Goal: Task Accomplishment & Management: Manage account settings

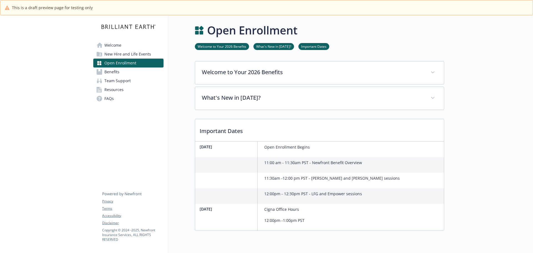
scroll to position [22, 0]
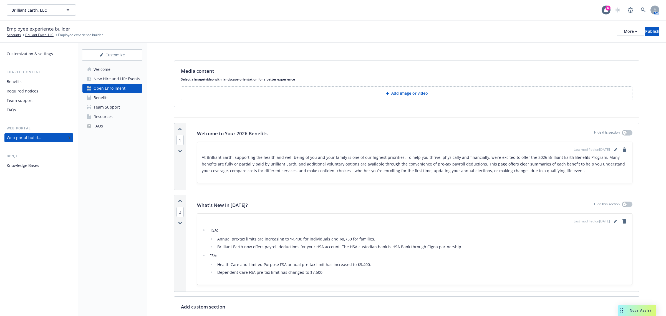
scroll to position [317, 0]
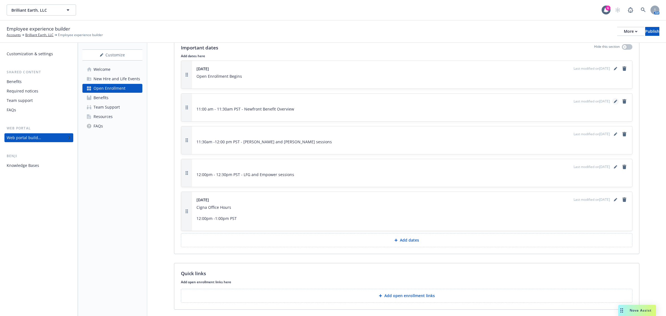
click at [612, 104] on link "editPencil" at bounding box center [615, 101] width 7 height 7
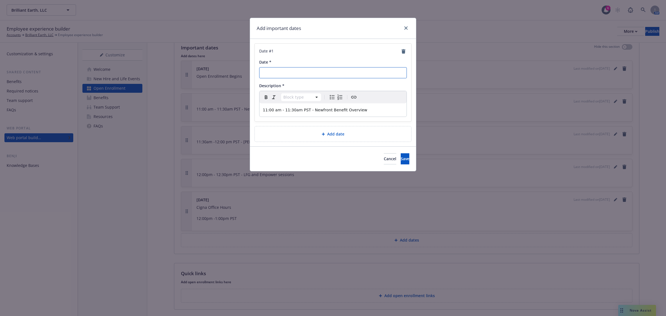
click at [305, 74] on input "Date *" at bounding box center [333, 72] width 148 height 11
type input "October 16th"
click at [364, 112] on p "11:00 am - 11:30am PST - Newfront Benefit Overview" at bounding box center [333, 110] width 140 height 7
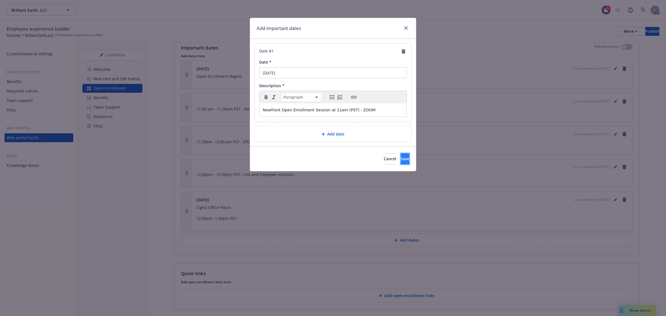
click at [401, 161] on button "Save" at bounding box center [405, 158] width 9 height 11
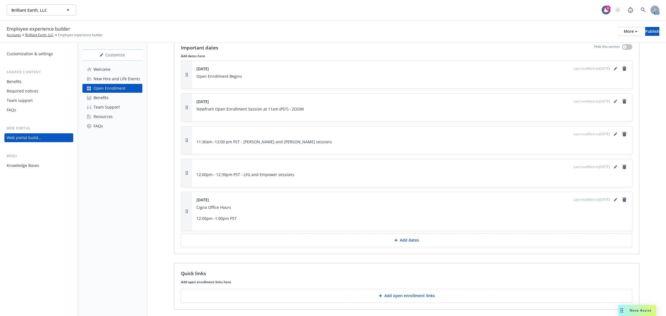
click at [621, 137] on link "remove" at bounding box center [624, 134] width 7 height 7
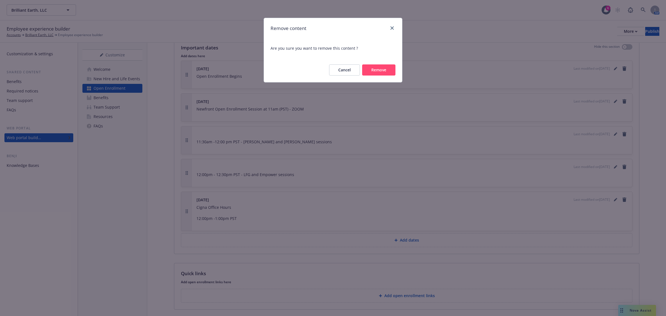
click at [374, 68] on button "Remove" at bounding box center [378, 69] width 33 height 11
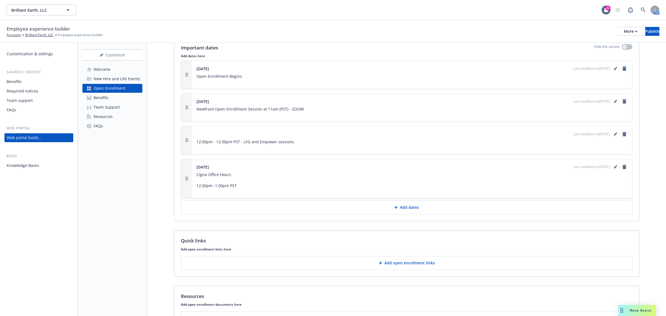
click at [615, 133] on div "Last modified on 09/24/2025" at bounding box center [601, 134] width 54 height 7
click at [622, 136] on icon "remove" at bounding box center [624, 134] width 4 height 4
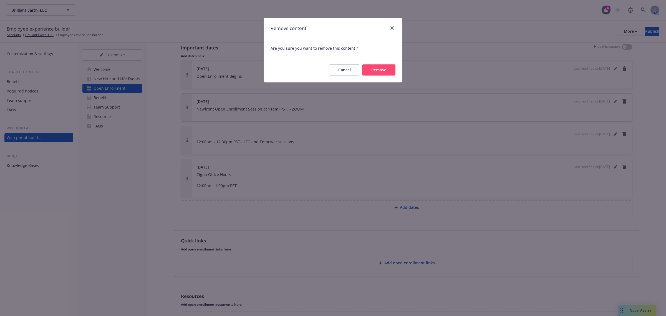
click at [388, 74] on button "Remove" at bounding box center [378, 69] width 33 height 11
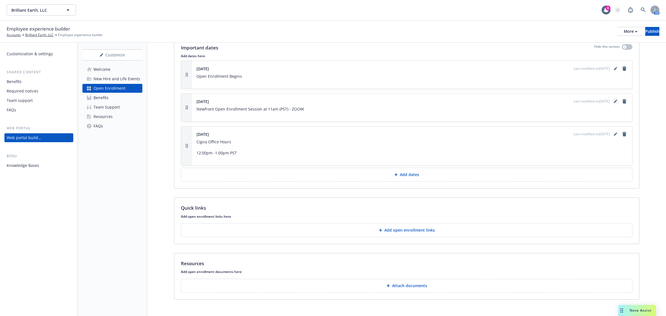
click at [614, 103] on icon "editPencil" at bounding box center [615, 101] width 3 height 3
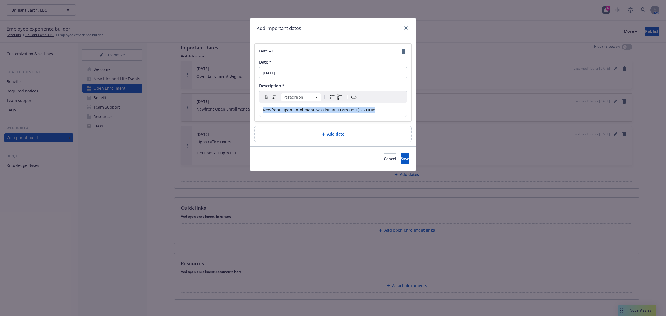
drag, startPoint x: 370, startPoint y: 112, endPoint x: 260, endPoint y: 114, distance: 109.6
click at [260, 114] on div "Newfront Open Enrollment Session at 11am (PST) - ZOOM" at bounding box center [332, 109] width 147 height 13
copy span "Newfront Open Enrollment Session at 11am (PST) - ZOOM"
click at [407, 26] on link "close" at bounding box center [406, 28] width 7 height 7
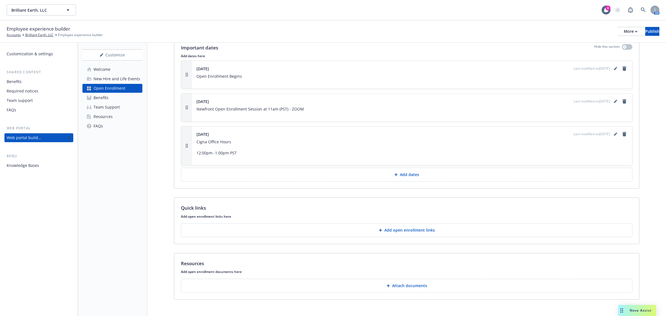
click at [275, 71] on div "Thursday, October 16th Last modified on 09/24/2025" at bounding box center [411, 68] width 431 height 7
click at [614, 70] on icon "editPencil" at bounding box center [615, 68] width 3 height 3
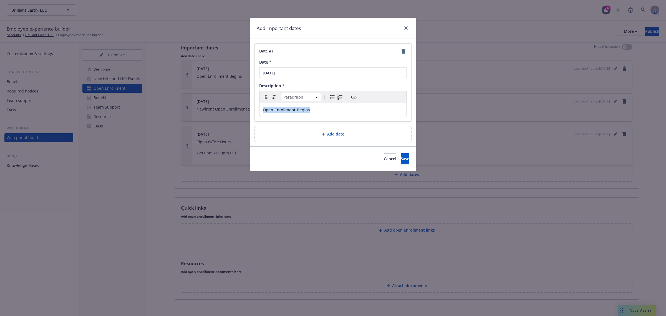
drag, startPoint x: 333, startPoint y: 112, endPoint x: 256, endPoint y: 112, distance: 77.7
click at [256, 112] on div "Date # 1 Date * Thursday, October 16th Description * Paragraph Paragraph Headin…" at bounding box center [333, 83] width 157 height 78
click at [264, 97] on icon "Bold" at bounding box center [266, 97] width 7 height 7
click at [324, 110] on p "Open Enrollment Begins" at bounding box center [333, 110] width 140 height 7
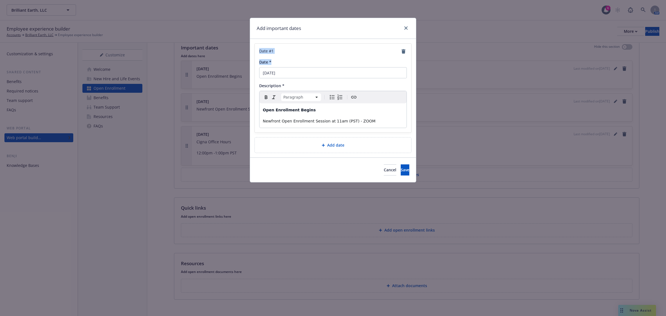
drag, startPoint x: 350, startPoint y: 23, endPoint x: 352, endPoint y: 37, distance: 14.6
click at [391, 62] on div "Add important dates Date # 1 Date * Thursday, October 16th Description * Paragr…" at bounding box center [333, 100] width 167 height 165
click at [346, 59] on div "Date *" at bounding box center [333, 62] width 148 height 6
click at [380, 123] on p "Newfront Open Enrollment Session at 11am (PST) - ZOOM" at bounding box center [333, 121] width 140 height 7
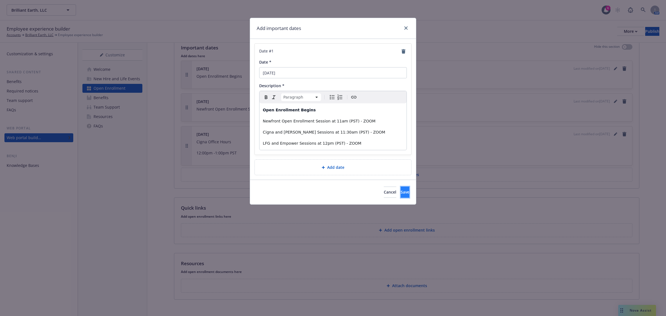
click at [401, 194] on button "Save" at bounding box center [405, 191] width 9 height 11
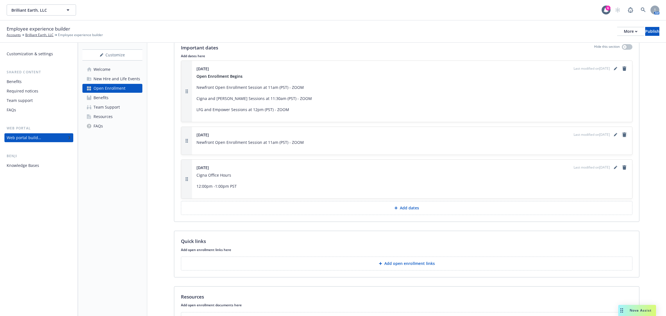
click at [621, 138] on link "remove" at bounding box center [624, 134] width 7 height 7
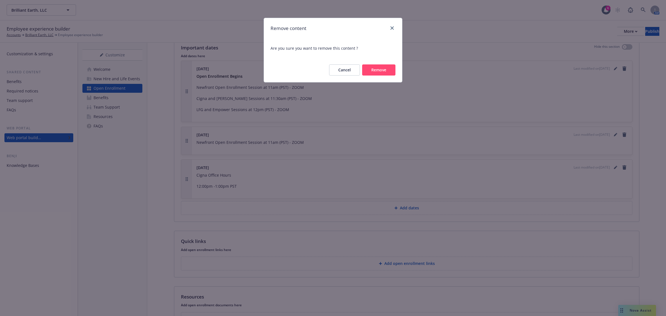
click at [377, 70] on button "Remove" at bounding box center [378, 69] width 33 height 11
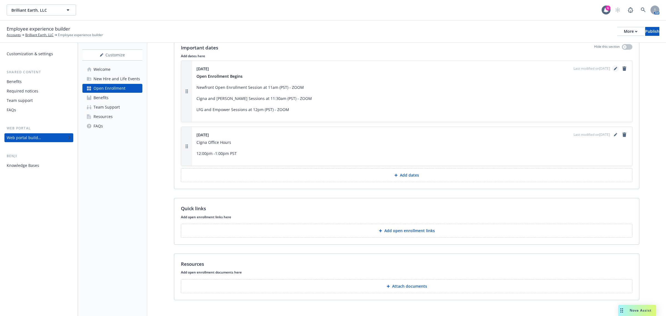
click at [614, 70] on icon "editPencil" at bounding box center [615, 68] width 3 height 3
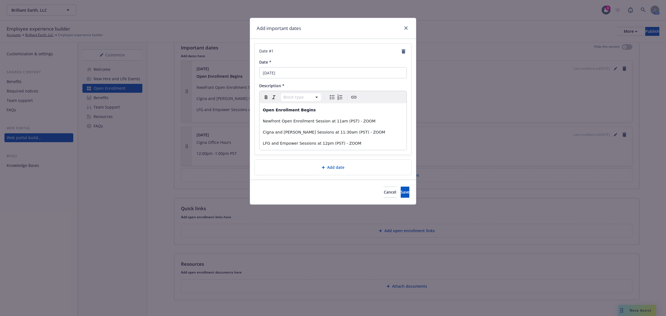
click at [359, 133] on p "Cigna and Kaiser Sessions at 11:30am (PST) - ZOOM" at bounding box center [333, 132] width 140 height 7
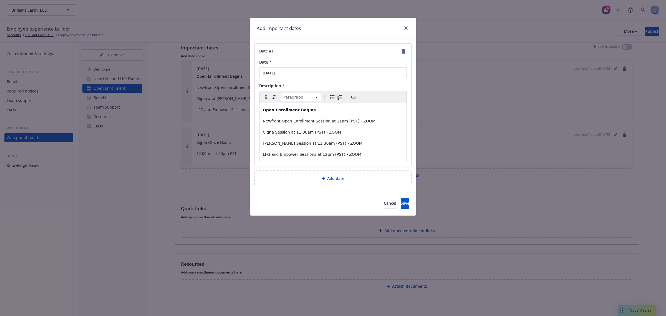
click at [358, 157] on p "LFG and Empower Sessions at 12pm (PST) - ZOOM" at bounding box center [333, 154] width 140 height 7
drag, startPoint x: 360, startPoint y: 155, endPoint x: 311, endPoint y: 158, distance: 49.2
click at [311, 158] on div "Open Enrollment Begins Newfront Open Enrollment Session at 11am (PST) - ZOOM Ci…" at bounding box center [332, 132] width 147 height 58
copy span "at 12pm (PST) - ZOOM"
click at [365, 156] on p "LFG and Empower Sessions at 12pm (PST) - ZOOM" at bounding box center [333, 154] width 140 height 7
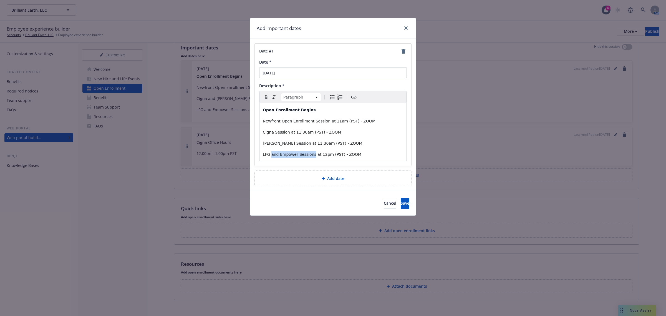
drag, startPoint x: 270, startPoint y: 155, endPoint x: 309, endPoint y: 157, distance: 38.9
click at [309, 157] on span "LFG and Empower Sessions at 12pm (PST) - ZOOM" at bounding box center [312, 154] width 99 height 4
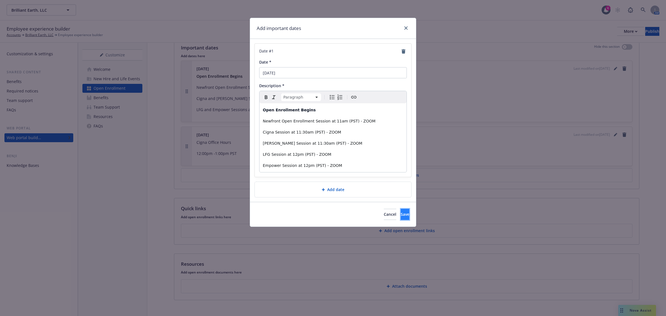
click at [403, 217] on button "Save" at bounding box center [405, 214] width 9 height 11
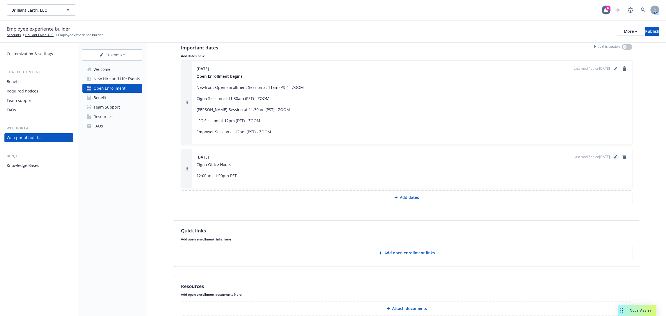
click at [612, 156] on link "editPencil" at bounding box center [615, 156] width 7 height 7
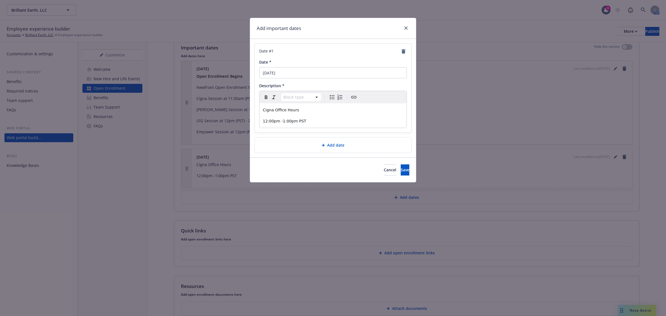
click at [330, 123] on p "12:00pm -1:00pm PST" at bounding box center [333, 121] width 140 height 7
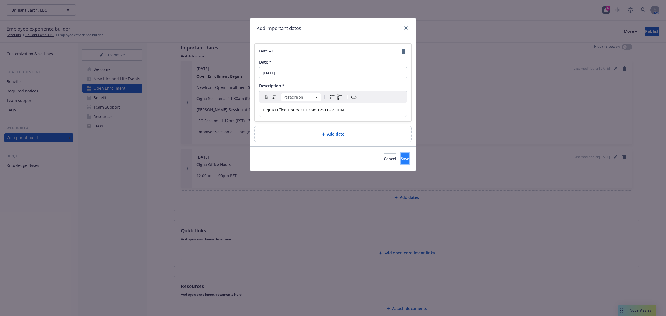
click at [401, 157] on span "Save" at bounding box center [405, 158] width 9 height 5
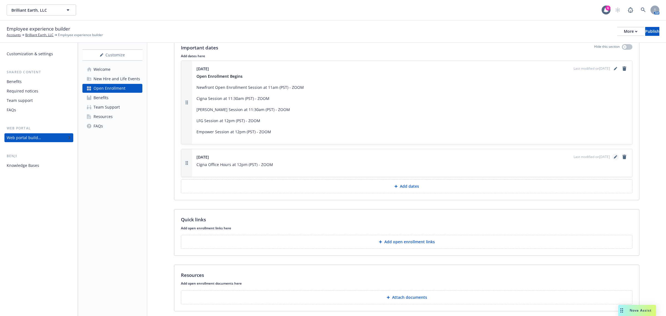
click at [616, 157] on icon "editPencil" at bounding box center [616, 155] width 1 height 1
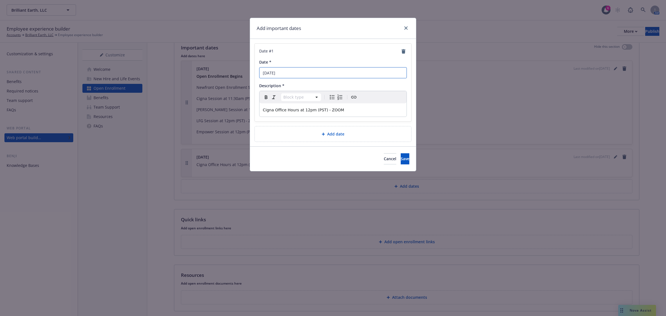
click at [322, 74] on input "Friday, October 17th" at bounding box center [333, 72] width 148 height 11
click at [401, 153] on button "Save" at bounding box center [405, 158] width 9 height 11
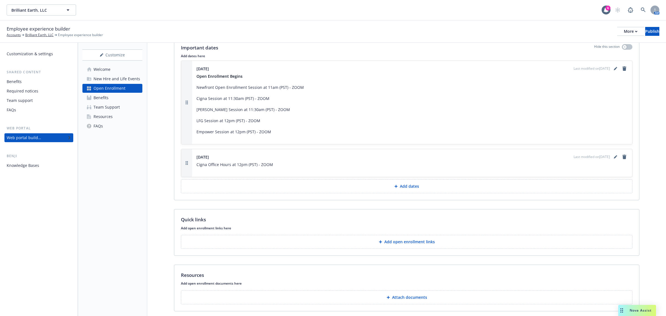
click at [186, 165] on rect "button" at bounding box center [186, 164] width 1 height 1
drag, startPoint x: 186, startPoint y: 165, endPoint x: 186, endPoint y: 185, distance: 19.4
click at [186, 186] on div "Thursday, October 16th Last modified on 09/24/2025 Open Enrollment Begins Newfr…" at bounding box center [406, 126] width 451 height 133
drag, startPoint x: 187, startPoint y: 164, endPoint x: 188, endPoint y: 157, distance: 6.7
click at [188, 157] on icon "button" at bounding box center [187, 156] width 2 height 4
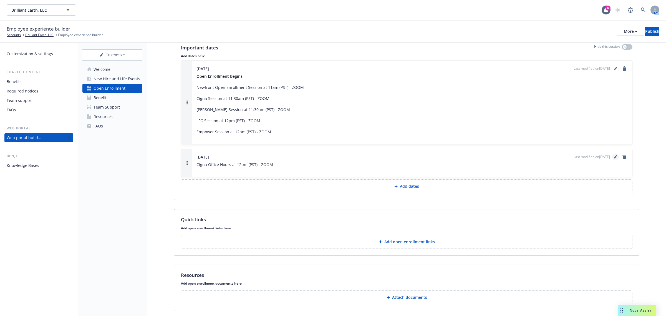
click at [614, 158] on icon "editPencil" at bounding box center [615, 156] width 3 height 3
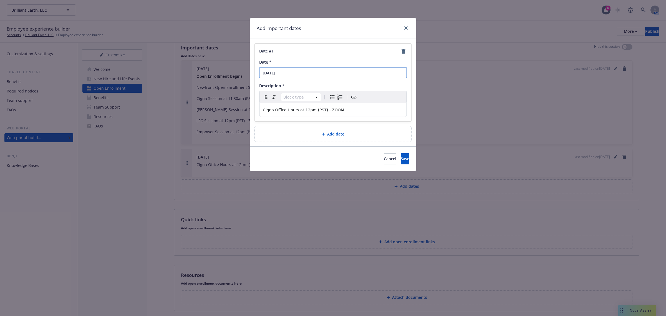
click at [307, 74] on input "Friday, October 17th" at bounding box center [333, 72] width 148 height 11
type input "Cigna Office Hours"
click at [346, 109] on p "Cigna Office Hours at 12pm (PST) - ZOOM" at bounding box center [333, 110] width 140 height 7
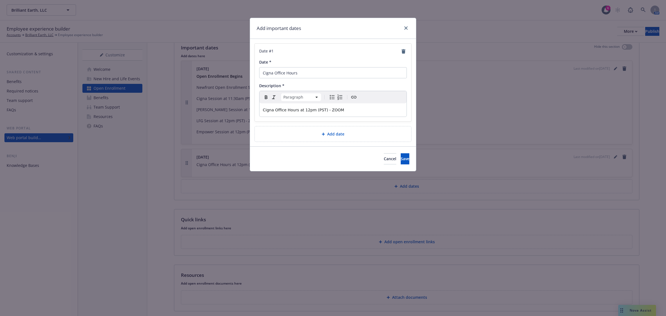
click at [346, 109] on p "Cigna Office Hours at 12pm (PST) - ZOOM" at bounding box center [333, 110] width 140 height 7
click at [284, 115] on div "editable markdown" at bounding box center [332, 109] width 147 height 13
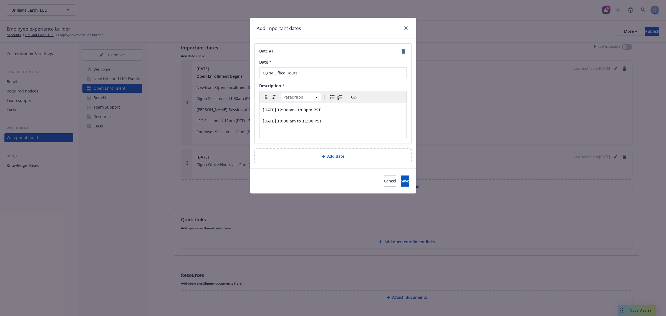
click at [321, 112] on span "Friday, October 17th 12:00pm -1:00pm PST" at bounding box center [292, 110] width 58 height 4
drag, startPoint x: 350, startPoint y: 122, endPoint x: 318, endPoint y: 124, distance: 32.0
click at [318, 124] on p "Wednesday, October 22nd 10:00 am to 11:00 PST" at bounding box center [333, 121] width 140 height 7
click at [309, 122] on span "Wednesday, October 22nd 10:00am (PST) - ZOOM" at bounding box center [292, 121] width 59 height 4
click at [372, 123] on p "Wednesday, October 22nd at 10:00am (PST) - ZOOM" at bounding box center [333, 121] width 140 height 7
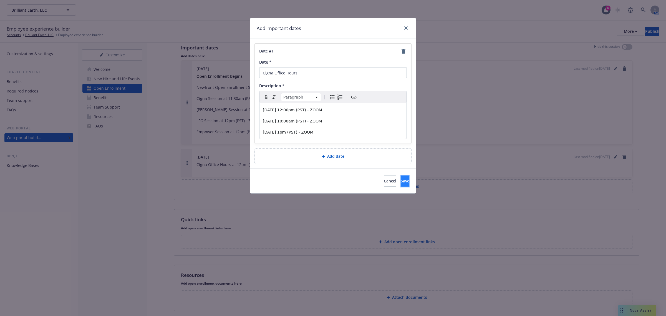
click at [405, 186] on button "Save" at bounding box center [405, 180] width 9 height 11
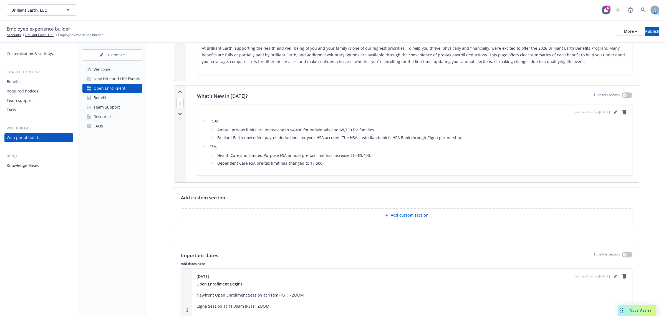
scroll to position [139, 0]
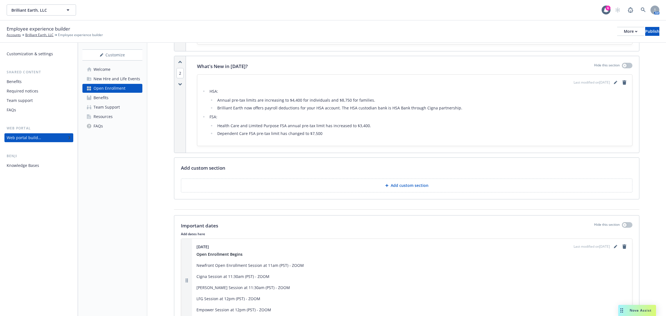
click at [380, 186] on button "Add custom section" at bounding box center [406, 185] width 451 height 14
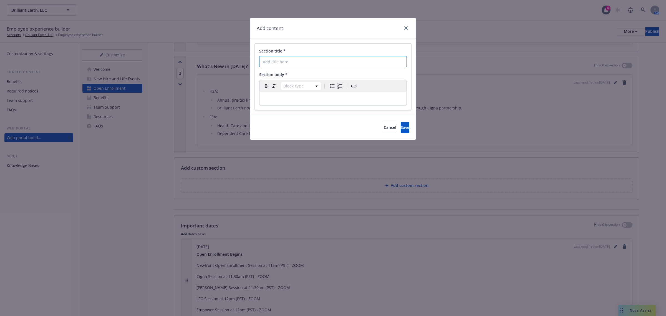
click at [302, 64] on input "Section title *" at bounding box center [333, 61] width 148 height 11
click at [273, 63] on input "How to Enroll" at bounding box center [333, 61] width 148 height 11
type input "How To Enroll"
click at [403, 131] on button "Save" at bounding box center [405, 127] width 9 height 11
click at [316, 99] on p "editable markdown" at bounding box center [333, 98] width 140 height 7
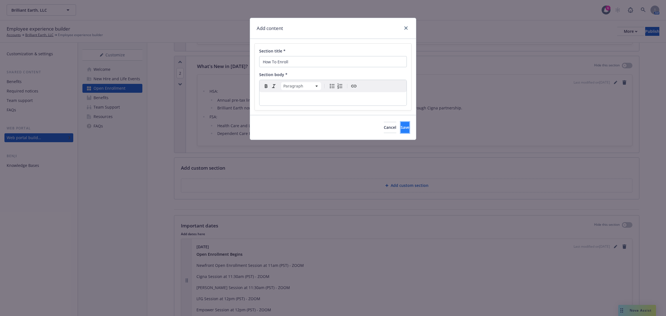
click at [401, 131] on button "Save" at bounding box center [405, 127] width 9 height 11
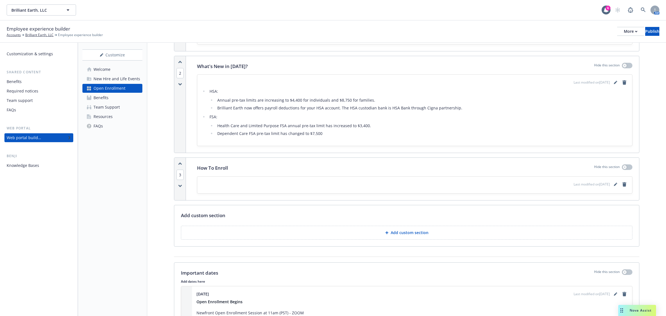
drag, startPoint x: 180, startPoint y: 164, endPoint x: 181, endPoint y: 60, distance: 103.2
click at [181, 60] on div "1 Welcome to Your 2026 Benefits Hide this section Last modified on 09/24/2025 A…" at bounding box center [406, 117] width 465 height 267
click at [182, 164] on icon "button" at bounding box center [180, 163] width 4 height 3
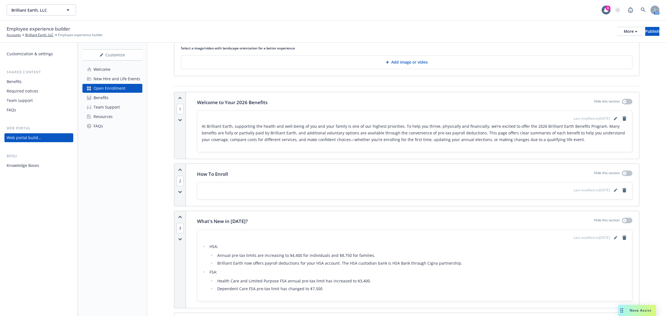
scroll to position [0, 0]
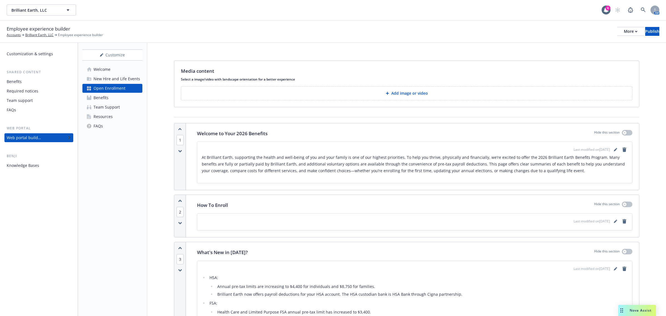
click at [179, 223] on icon "button" at bounding box center [179, 222] width 3 height 1
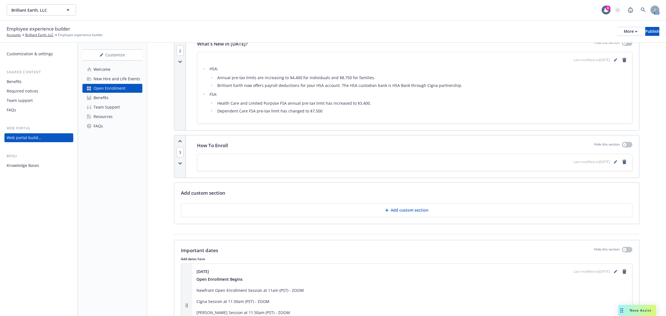
scroll to position [139, 0]
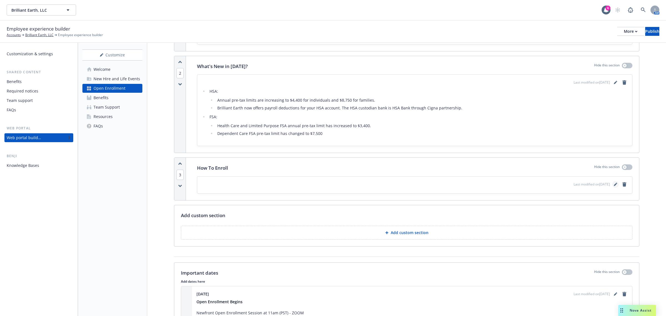
click at [614, 185] on icon "editPencil" at bounding box center [615, 184] width 3 height 3
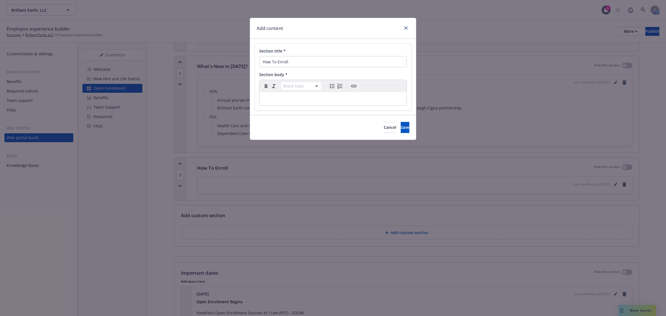
click at [332, 102] on div "editable markdown" at bounding box center [332, 98] width 147 height 13
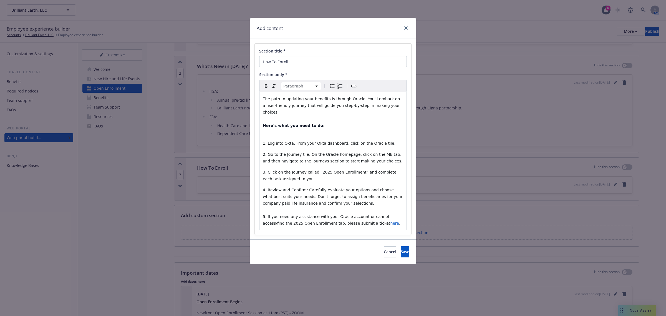
click at [350, 220] on p "4. Review and Confirm: Carefully evaluate your options and choose what best sui…" at bounding box center [333, 206] width 140 height 40
click at [369, 215] on p "4. Review and Confirm: Carefully evaluate your options and choose what best sui…" at bounding box center [333, 206] width 140 height 40
click at [404, 246] on button "Save" at bounding box center [405, 251] width 9 height 11
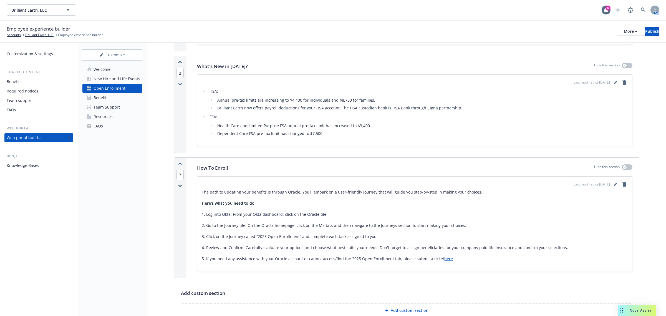
click at [607, 182] on div "Last modified on 09/24/2025" at bounding box center [601, 184] width 54 height 7
click at [614, 186] on icon "editPencil" at bounding box center [615, 184] width 3 height 3
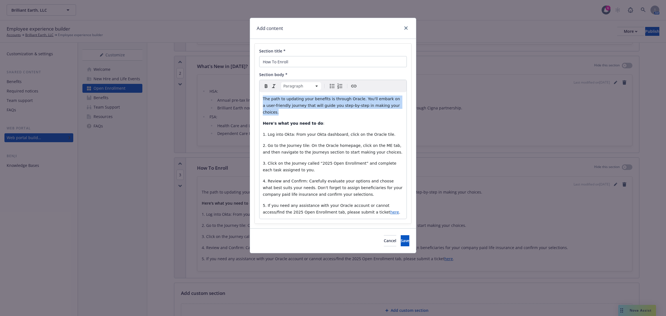
drag, startPoint x: 395, startPoint y: 106, endPoint x: 258, endPoint y: 100, distance: 136.4
click at [258, 100] on div "Section title * How To Enroll Section body * Paragraph Paragraph Heading 1 Head…" at bounding box center [333, 134] width 157 height 180
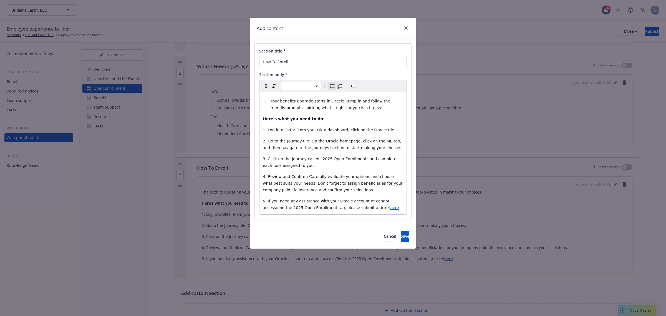
click at [271, 104] on li "Your benefits upgrade starts in Oracle. Jump in and follow the friendly prompts…" at bounding box center [336, 104] width 134 height 13
select select "paragraph"
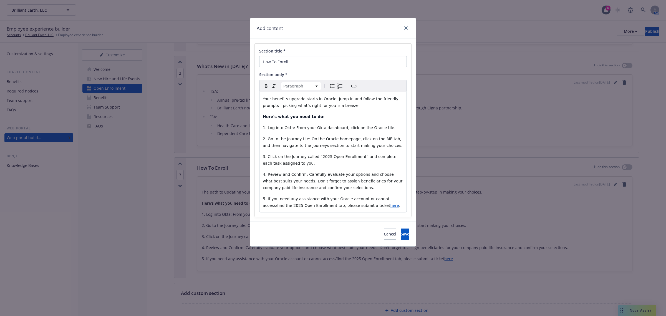
click at [338, 107] on p "Your benefits upgrade starts in Oracle. Jump in and follow the friendly prompts…" at bounding box center [333, 101] width 140 height 13
click at [404, 100] on div "Your benefits upgrade starts in Oracle. Jump in and follow the friendly prompts…" at bounding box center [332, 152] width 147 height 120
click at [376, 105] on p "Your benefits upgrade starts in Oracle. Jump in and follow the friendly prompts…" at bounding box center [333, 101] width 140 height 13
drag, startPoint x: 349, startPoint y: 108, endPoint x: 329, endPoint y: 101, distance: 20.2
click at [329, 101] on p "Your benefits upgrade starts in Oracle. Jump in and follow the friendly prompts…" at bounding box center [333, 101] width 140 height 13
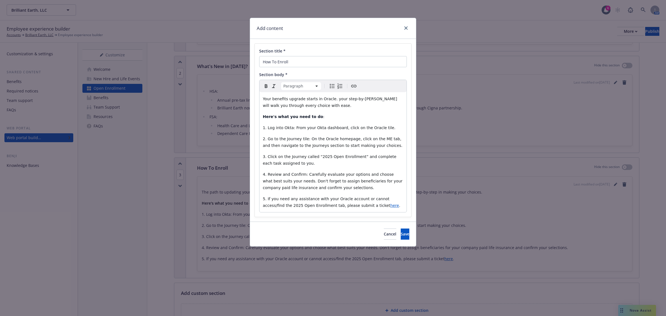
click at [332, 102] on p "Your benefits upgrade starts in Oracle. your step‑by‑step guide will walk you t…" at bounding box center [333, 101] width 140 height 13
click at [325, 158] on span "3. Click on the Journey called “2025 Open Enrollment” and complete each task as…" at bounding box center [330, 159] width 135 height 11
click at [271, 207] on span "5. If you need any assistance with your Oracle account or cannot access/find th…" at bounding box center [327, 201] width 128 height 11
click at [401, 231] on button "Save" at bounding box center [405, 233] width 9 height 11
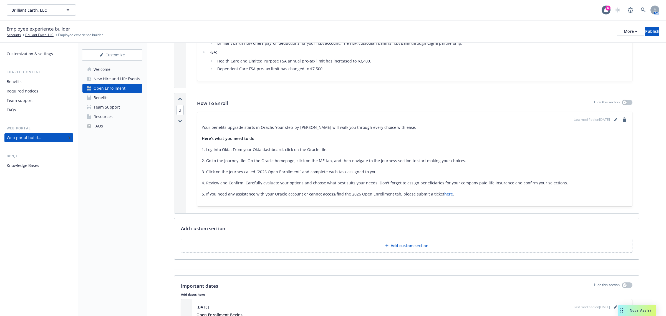
scroll to position [173, 0]
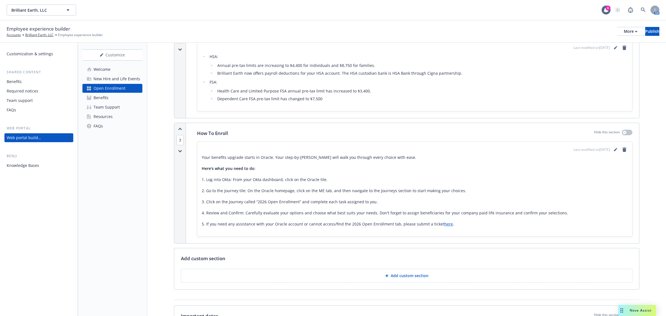
click at [307, 281] on button "Add custom section" at bounding box center [406, 276] width 451 height 14
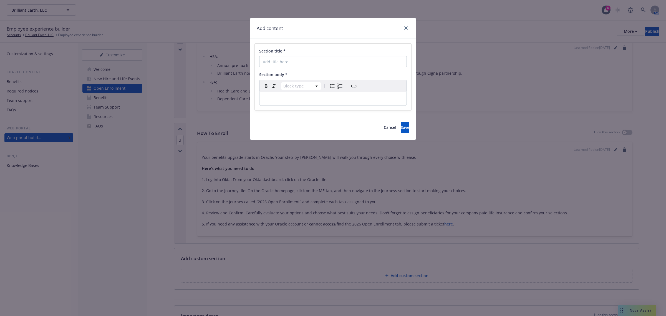
click at [291, 71] on div "Section title * Section body * Block type Paragraph Heading 1 Heading 2 Heading…" at bounding box center [333, 77] width 157 height 67
click at [295, 60] on input "Section title *" at bounding box center [333, 61] width 148 height 11
type input "Cigna One Guide"
click at [266, 101] on p "editable markdown" at bounding box center [333, 98] width 140 height 7
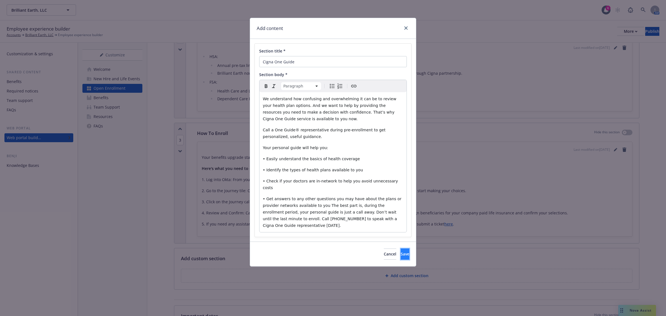
click at [401, 251] on span "Save" at bounding box center [405, 253] width 9 height 5
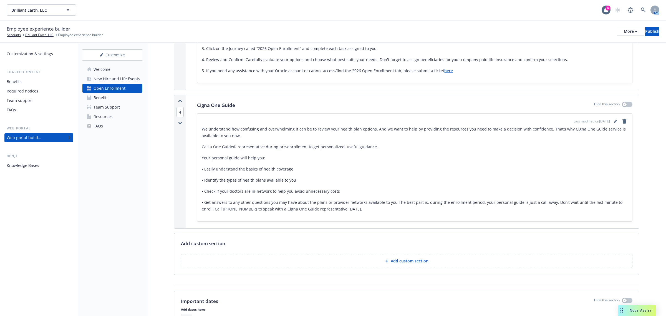
scroll to position [344, 0]
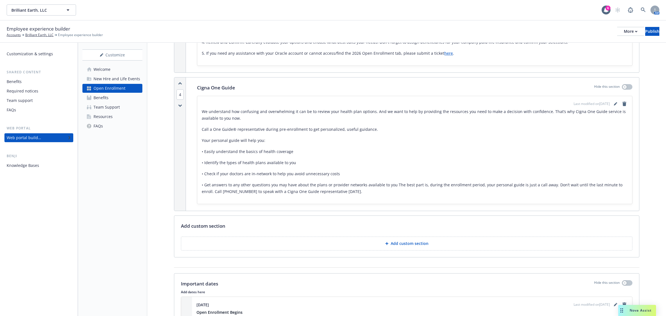
click at [402, 246] on p "Add custom section" at bounding box center [410, 244] width 38 height 6
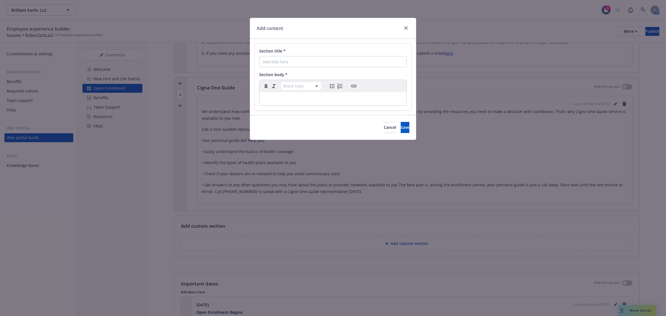
click at [304, 100] on p "editable markdown" at bounding box center [333, 98] width 140 height 7
click at [304, 82] on div "Paragraph Paragraph Heading 1 Heading 2 Heading 3 Heading 4 Heading 5 Heading 6" at bounding box center [332, 86] width 147 height 12
click at [301, 94] on div "editable markdown" at bounding box center [332, 98] width 147 height 13
click at [302, 86] on html "Brilliant Earth, LLC Brilliant Earth, LLC 6 AM Employee experience builder Acco…" at bounding box center [333, 158] width 666 height 316
click at [359, 99] on html "Brilliant Earth, LLC Brilliant Earth, LLC 6 AM Employee experience builder Acco…" at bounding box center [333, 158] width 666 height 316
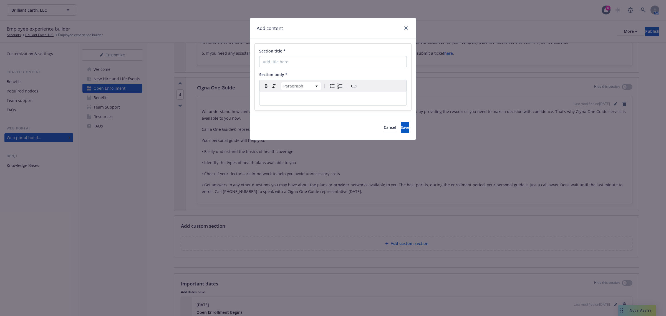
drag, startPoint x: 359, startPoint y: 99, endPoint x: 356, endPoint y: 100, distance: 3.4
click at [359, 99] on p "editable markdown" at bounding box center [333, 98] width 140 height 7
click at [384, 128] on span "Cancel" at bounding box center [390, 127] width 12 height 5
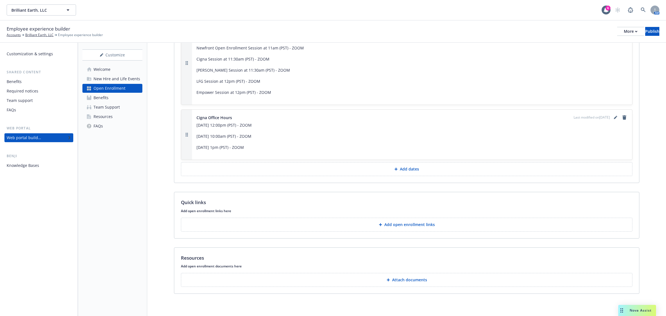
scroll to position [622, 0]
click at [390, 224] on p "Add open enrollment links" at bounding box center [409, 225] width 51 height 6
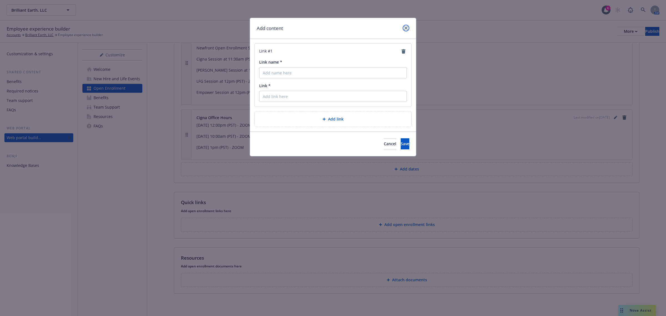
click at [407, 26] on link "close" at bounding box center [406, 28] width 7 height 7
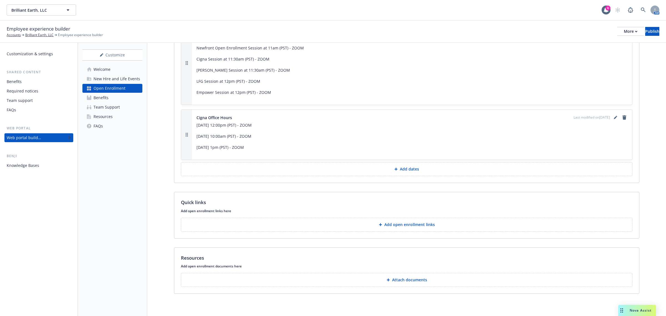
click at [382, 278] on button "Attach documents" at bounding box center [406, 280] width 451 height 14
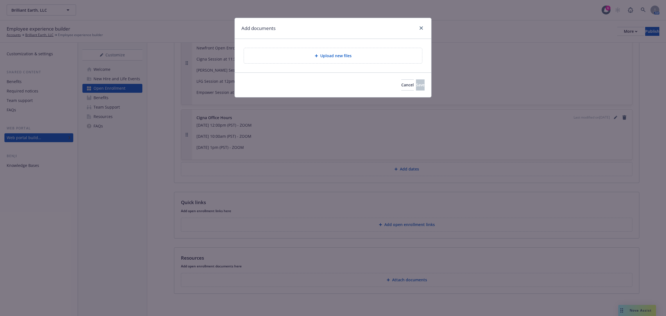
click at [425, 26] on div "Add documents" at bounding box center [333, 28] width 196 height 21
click at [418, 28] on link "close" at bounding box center [421, 28] width 7 height 7
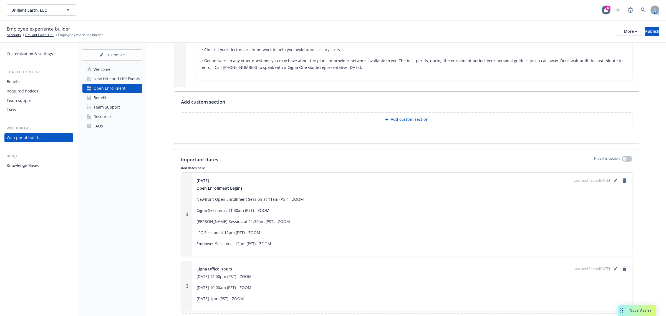
scroll to position [448, 0]
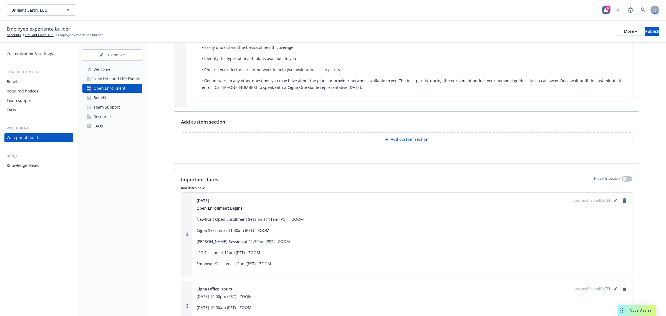
click at [299, 141] on button "Add custom section" at bounding box center [406, 139] width 451 height 14
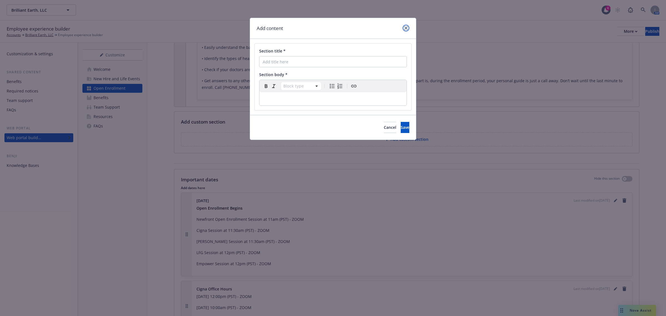
click at [406, 26] on link "close" at bounding box center [406, 28] width 7 height 7
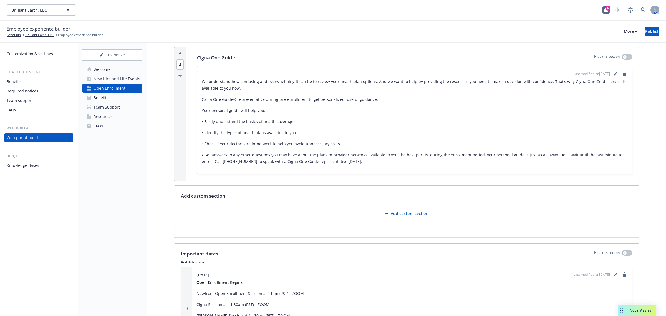
scroll to position [382, 0]
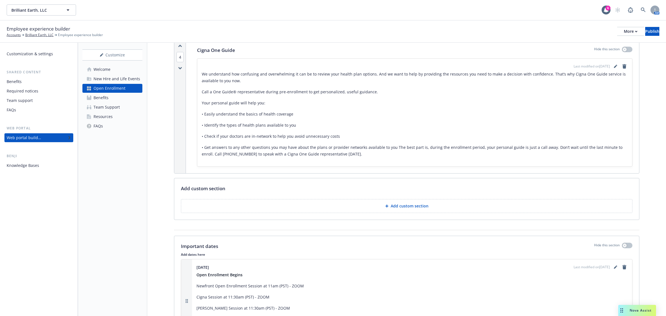
click at [372, 205] on button "Add custom section" at bounding box center [406, 206] width 451 height 14
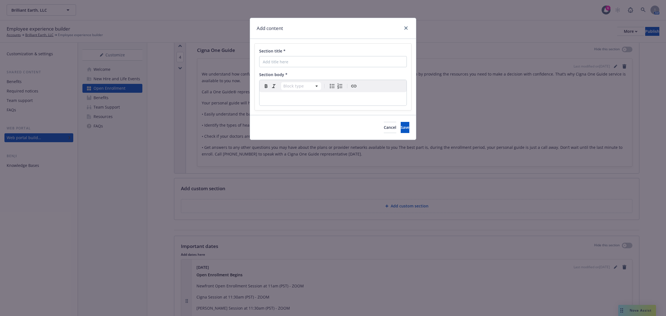
click at [315, 101] on p "editable markdown" at bounding box center [333, 98] width 140 height 7
click at [328, 103] on div "editable markdown" at bounding box center [332, 98] width 147 height 13
click at [384, 128] on button "Cancel" at bounding box center [390, 127] width 12 height 11
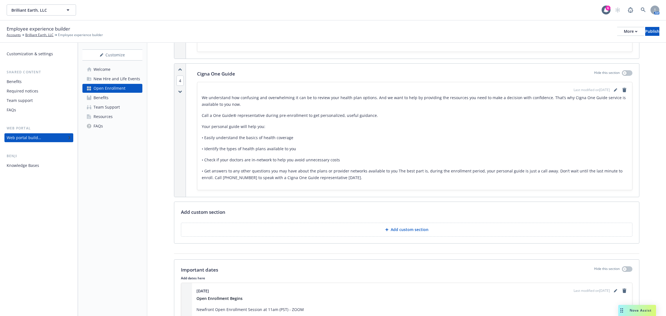
scroll to position [312, 0]
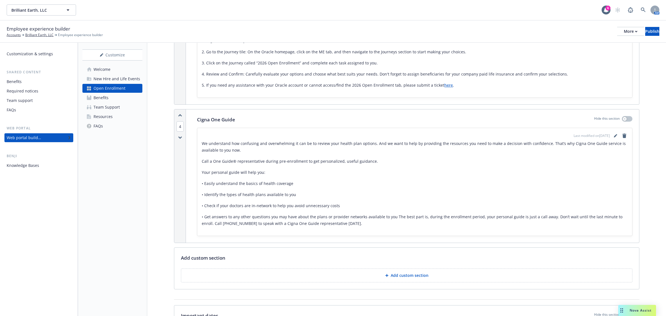
click at [430, 277] on button "Add custom section" at bounding box center [406, 275] width 451 height 14
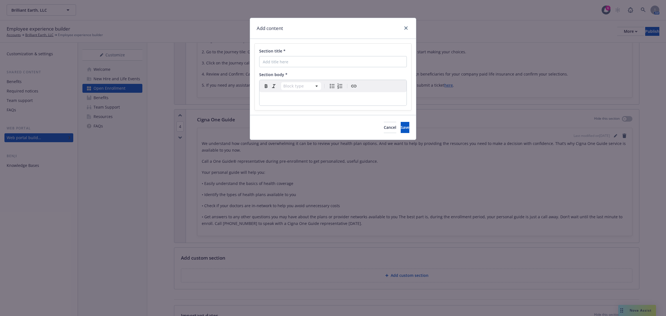
click at [314, 99] on p "editable markdown" at bounding box center [333, 98] width 140 height 7
drag, startPoint x: 289, startPoint y: 98, endPoint x: 261, endPoint y: 104, distance: 28.9
click at [261, 104] on div ";fdjkasjdfl;kaf" at bounding box center [332, 98] width 147 height 13
click at [276, 123] on input "URL" at bounding box center [274, 121] width 70 height 11
paste input "https://stock.adobe.com/search/images?k=baseball&search_type=autosuggest&asset_…"
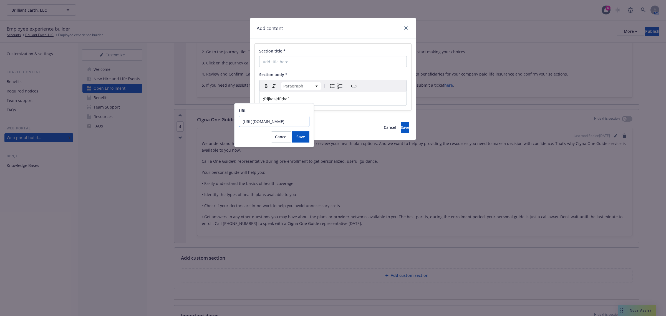
scroll to position [0, 116]
type input "https://stock.adobe.com/search/images?k=baseball&search_type=autosuggest&asset_…"
click at [304, 136] on span "Save" at bounding box center [300, 136] width 9 height 5
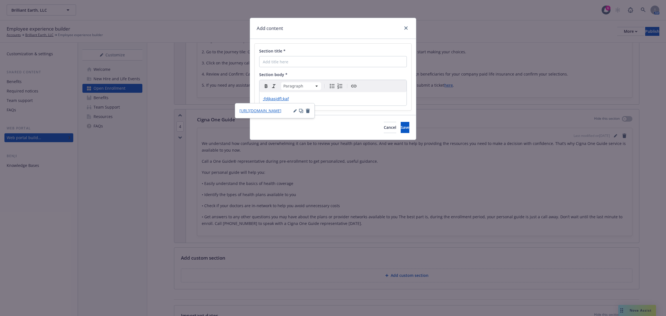
click at [334, 107] on div "Section title * Section body * Paragraph Paragraph Heading 1 Heading 2 Heading …" at bounding box center [333, 77] width 157 height 67
click at [335, 100] on p ";fdjkasjdfl;kaf" at bounding box center [333, 98] width 140 height 7
click at [309, 133] on div "Cancel Save" at bounding box center [333, 127] width 166 height 25
click at [340, 60] on input "Section title *" at bounding box center [333, 61] width 148 height 11
type input "test"
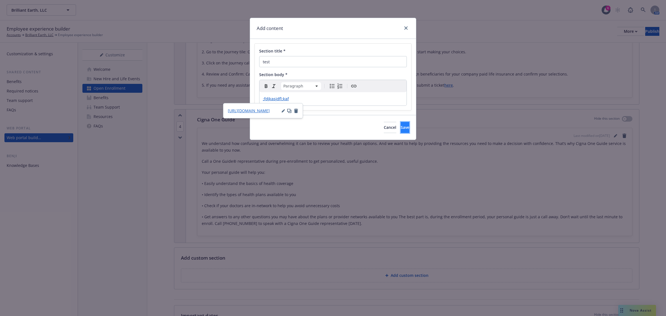
click at [401, 124] on button "Save" at bounding box center [405, 127] width 9 height 11
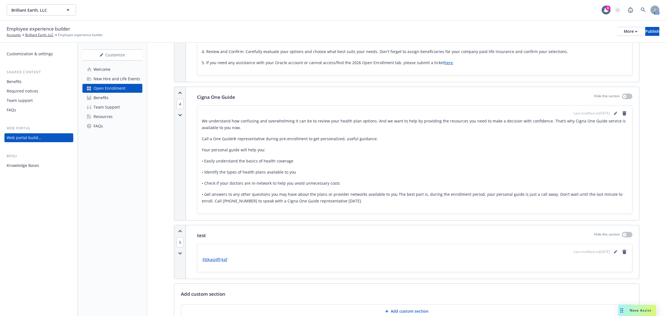
scroll to position [347, 0]
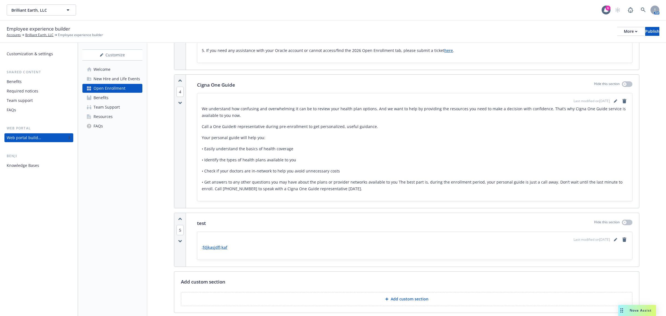
click at [213, 249] on link ";fdjkasjdfl;kaf" at bounding box center [215, 246] width 26 height 5
click at [612, 242] on link "editPencil" at bounding box center [615, 239] width 7 height 7
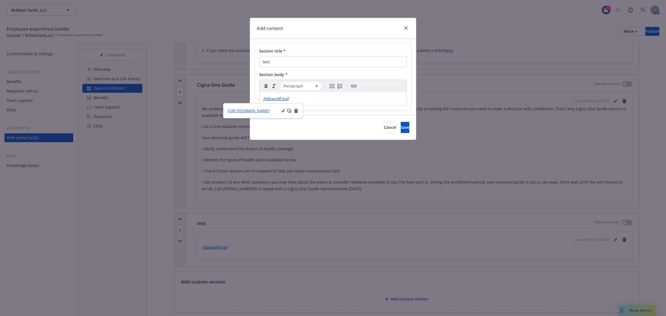
click at [331, 104] on div ";fdjkasjdfl;kaf" at bounding box center [332, 98] width 147 height 13
click at [287, 102] on p "editable markdown" at bounding box center [333, 98] width 140 height 7
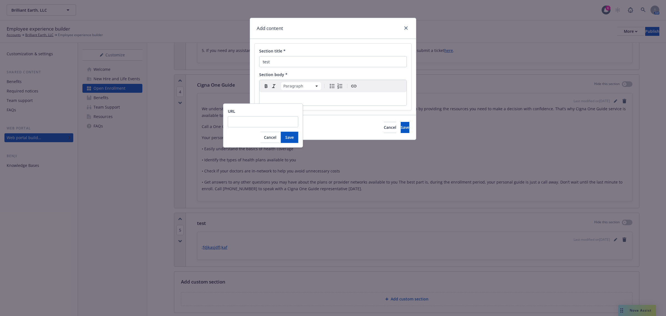
click at [239, 145] on div "URL Cancel Save" at bounding box center [263, 126] width 80 height 44
click at [264, 139] on span "Cancel" at bounding box center [270, 137] width 12 height 5
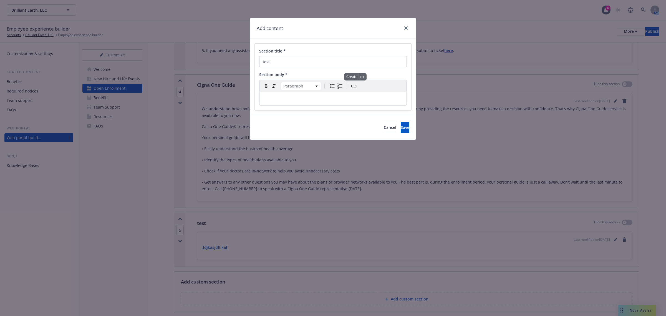
click at [353, 86] on icon "Create link" at bounding box center [353, 86] width 7 height 7
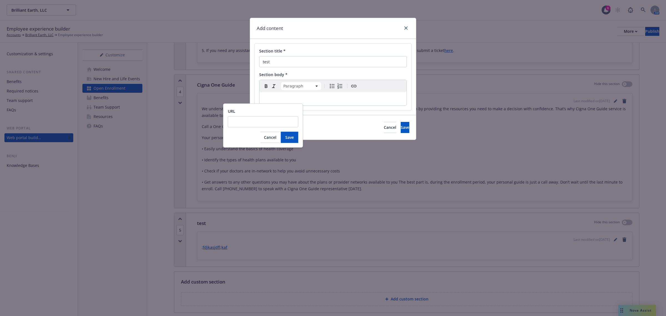
click at [325, 122] on div "Cancel Save" at bounding box center [333, 127] width 166 height 25
click at [268, 135] on span "Cancel" at bounding box center [270, 137] width 12 height 5
click at [324, 128] on div "Cancel Save" at bounding box center [333, 127] width 166 height 25
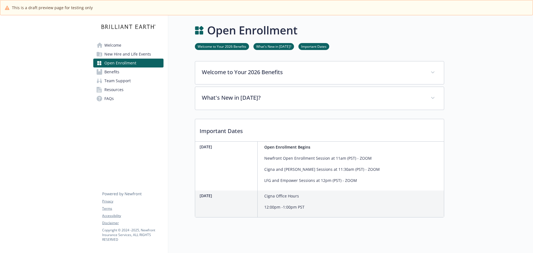
click at [178, 152] on div "Open Enrollment Welcome to Your 2026 Benefits What's New in 2026? Important Dat…" at bounding box center [306, 119] width 276 height 209
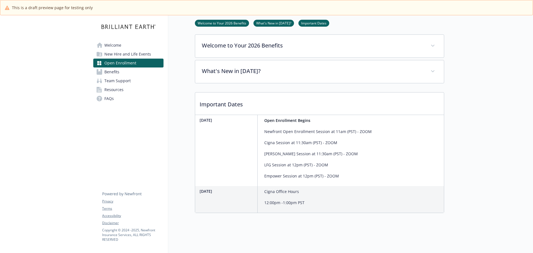
scroll to position [20, 0]
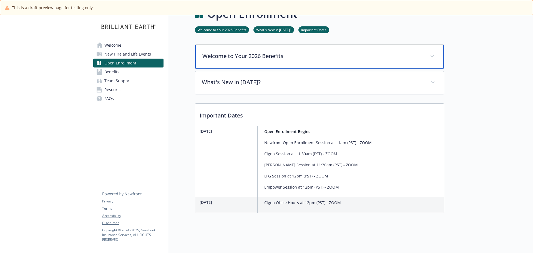
click at [273, 56] on p "Welcome to Your 2026 Benefits" at bounding box center [312, 56] width 221 height 8
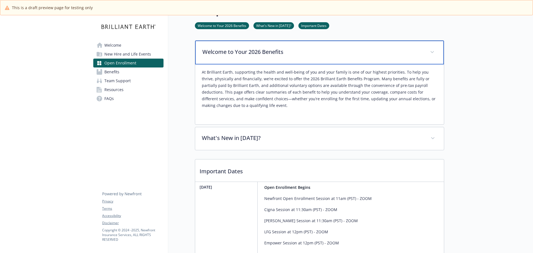
click at [273, 56] on p "Welcome to Your 2026 Benefits" at bounding box center [312, 52] width 221 height 8
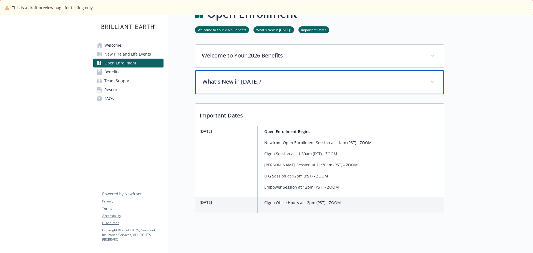
click at [262, 78] on p "What's New in [DATE]?" at bounding box center [312, 81] width 221 height 8
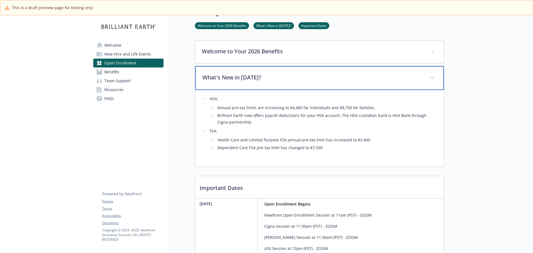
click at [262, 78] on p "What's New in [DATE]?" at bounding box center [312, 77] width 221 height 8
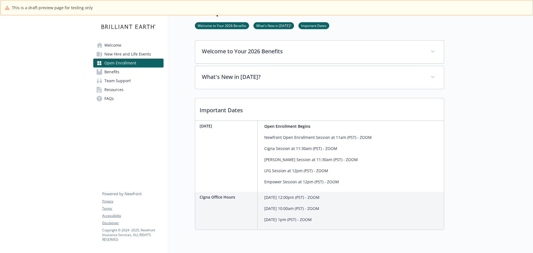
click at [228, 180] on div "Thursday, October 16th" at bounding box center [229, 156] width 58 height 71
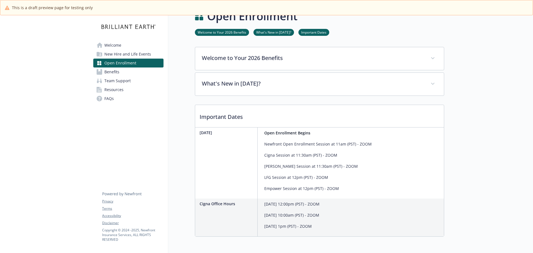
scroll to position [42, 0]
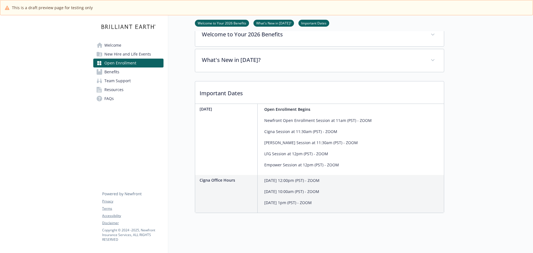
click at [437, 86] on p "Important Dates" at bounding box center [319, 91] width 249 height 21
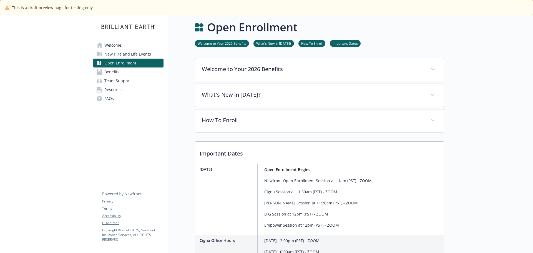
scroll to position [0, 0]
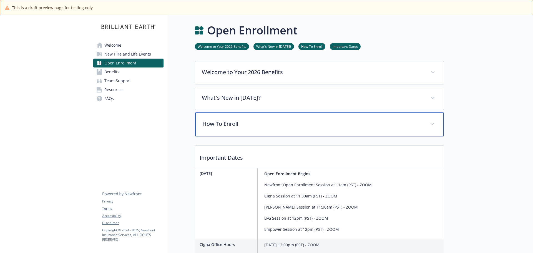
click at [427, 125] on div "How To Enroll" at bounding box center [319, 124] width 249 height 24
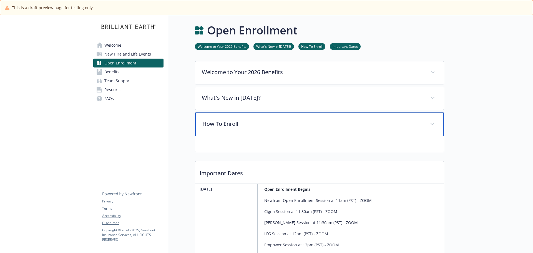
click at [427, 125] on div "How To Enroll" at bounding box center [319, 124] width 249 height 24
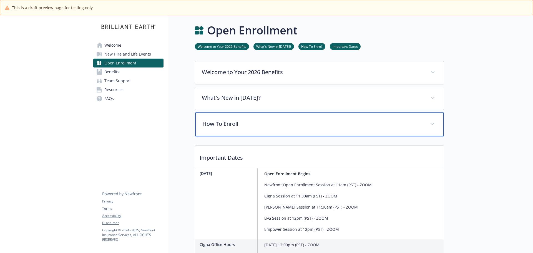
click at [253, 125] on p "How To Enroll" at bounding box center [312, 124] width 221 height 8
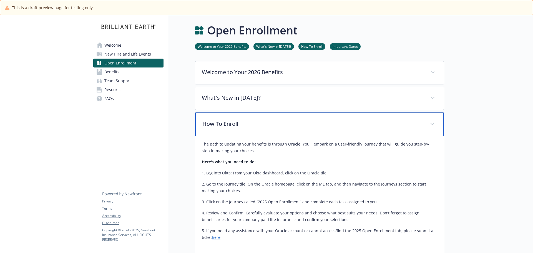
scroll to position [28, 0]
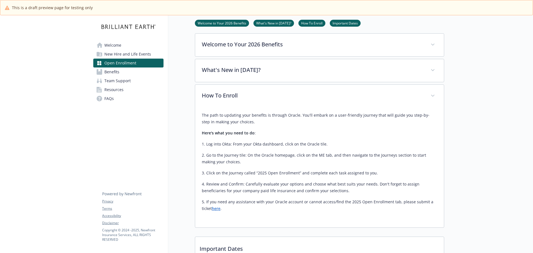
click at [219, 211] on p "5. If you need any assistance with your Oracle account or cannot access/find th…" at bounding box center [319, 204] width 235 height 13
click at [218, 208] on link "here" at bounding box center [216, 208] width 9 height 5
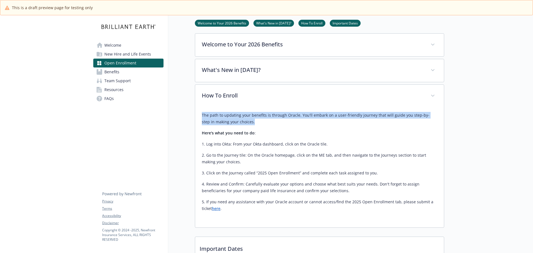
drag, startPoint x: 259, startPoint y: 122, endPoint x: 202, endPoint y: 113, distance: 57.9
click at [202, 113] on p "The path to updating your benefits is through Oracle. You'll embark on a user-f…" at bounding box center [319, 118] width 235 height 13
copy p "The path to updating your benefits is through Oracle. You'll embark on a user-f…"
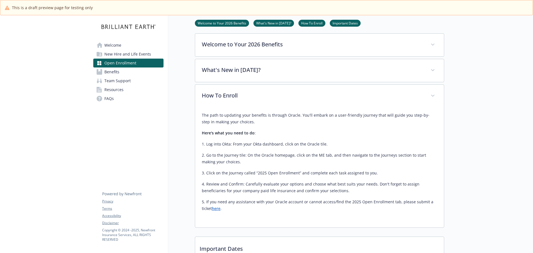
click at [280, 132] on p "Here's what you need to do :" at bounding box center [319, 133] width 235 height 7
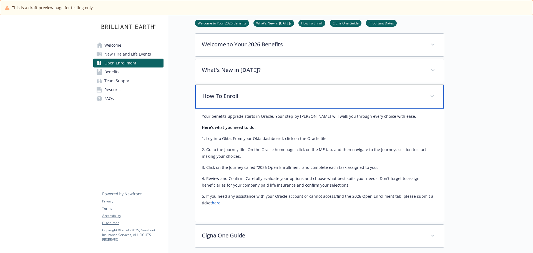
click at [285, 98] on p "How To Enroll" at bounding box center [312, 96] width 221 height 8
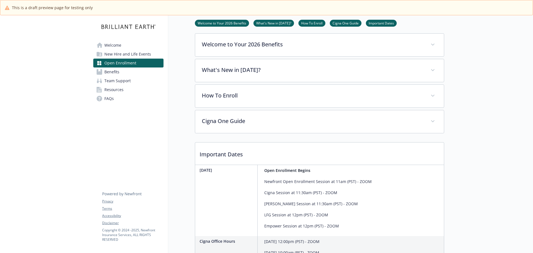
click at [524, 120] on div at bounding box center [488, 151] width 89 height 326
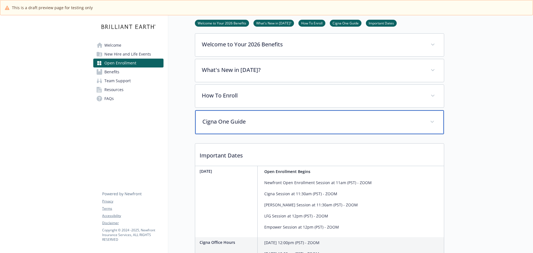
click at [259, 128] on div "Cigna One Guide" at bounding box center [319, 122] width 249 height 24
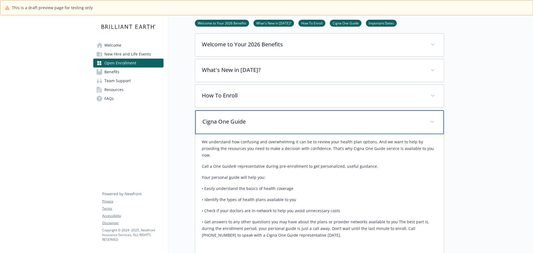
click at [259, 128] on div "Cigna One Guide" at bounding box center [319, 122] width 249 height 24
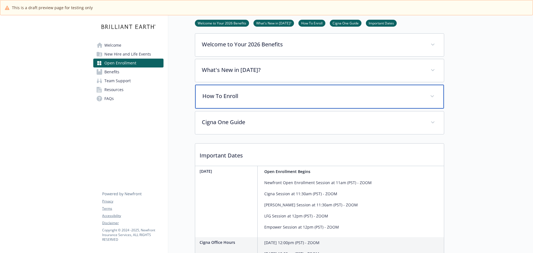
click at [256, 101] on div "How To Enroll" at bounding box center [319, 97] width 249 height 24
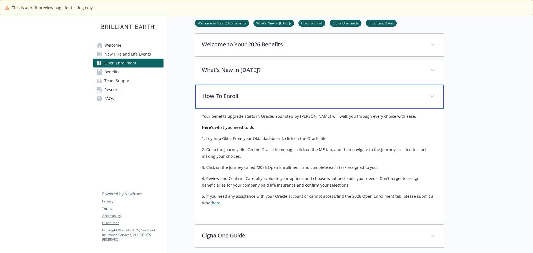
click at [256, 101] on div "How To Enroll" at bounding box center [319, 97] width 249 height 24
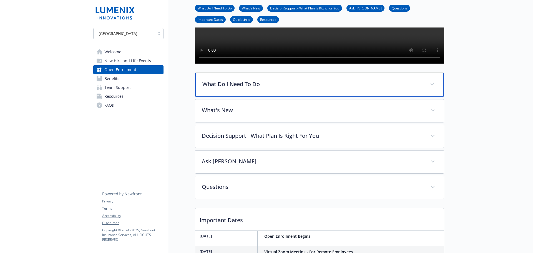
scroll to position [102, 0]
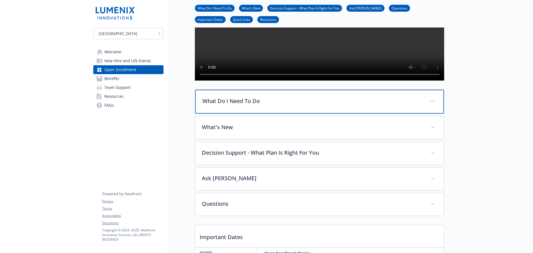
click at [374, 113] on div "What Do I Need To Do" at bounding box center [319, 102] width 249 height 24
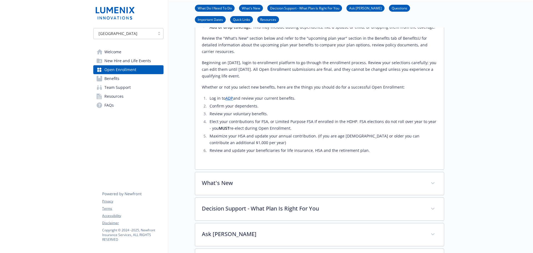
scroll to position [324, 0]
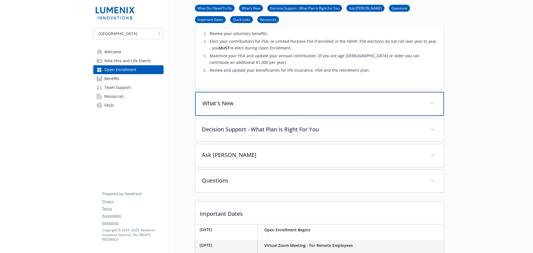
click at [279, 116] on div "What's New" at bounding box center [319, 104] width 249 height 24
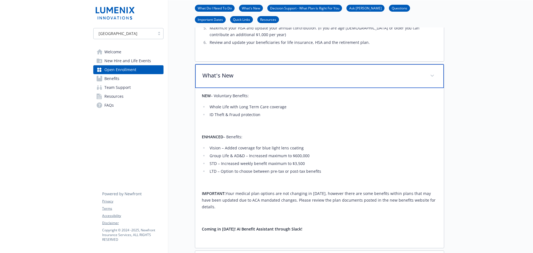
click at [271, 80] on p "What's New" at bounding box center [312, 75] width 221 height 8
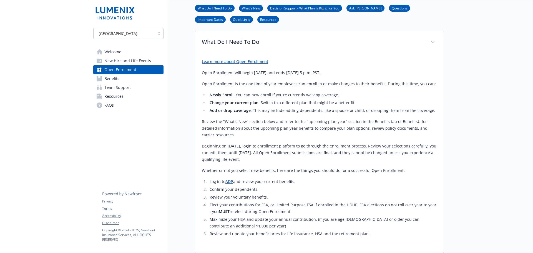
scroll to position [157, 0]
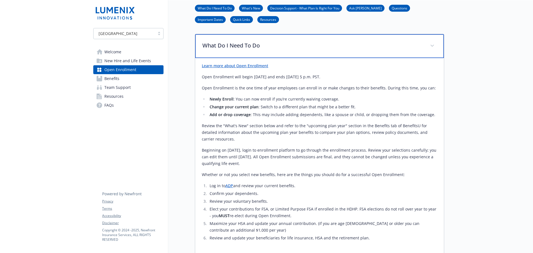
click at [281, 54] on div "What Do I Need To Do" at bounding box center [319, 46] width 249 height 24
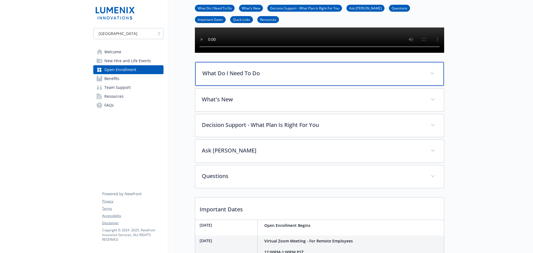
click at [269, 77] on p "What Do I Need To Do" at bounding box center [312, 73] width 221 height 8
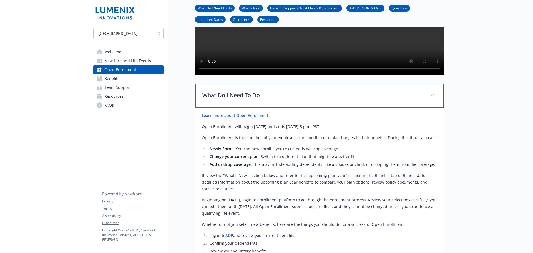
scroll to position [102, 0]
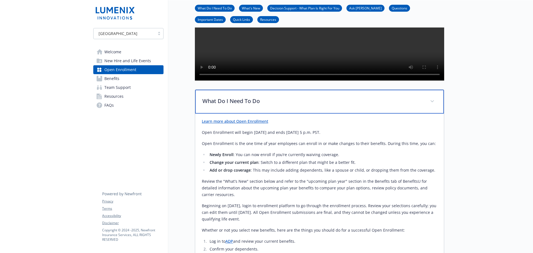
click at [276, 105] on p "What Do I Need To Do" at bounding box center [312, 101] width 221 height 8
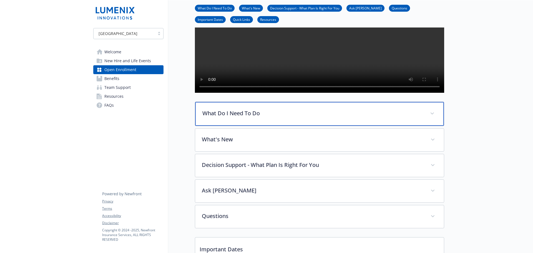
scroll to position [74, 0]
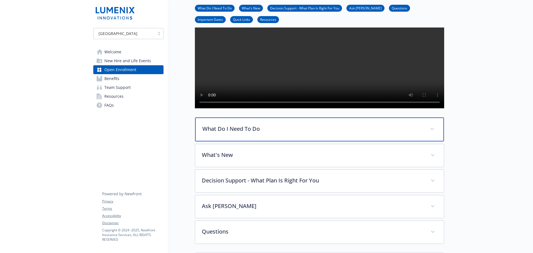
click at [245, 141] on div "What Do I Need To Do" at bounding box center [319, 129] width 249 height 24
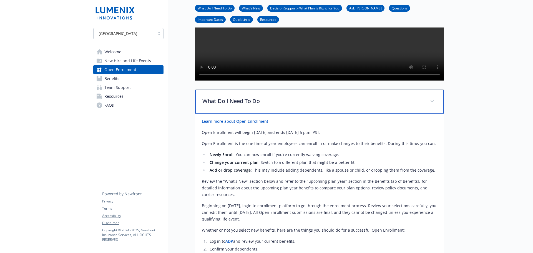
click at [302, 105] on p "What Do I Need To Do" at bounding box center [312, 101] width 221 height 8
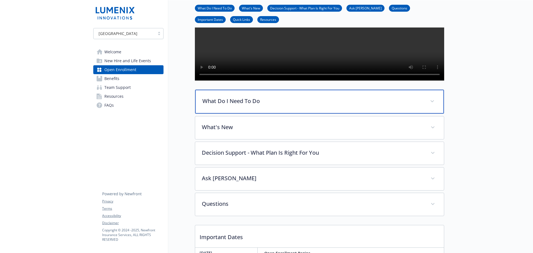
scroll to position [213, 0]
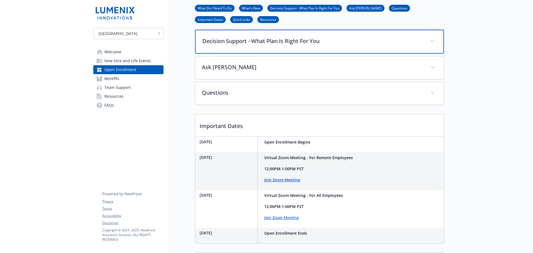
click at [274, 53] on div "Decision Support - What Plan Is Right For You" at bounding box center [319, 42] width 249 height 24
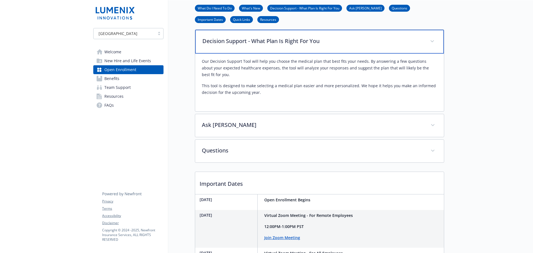
click at [292, 54] on div "Decision Support - What Plan Is Right For You" at bounding box center [319, 42] width 249 height 24
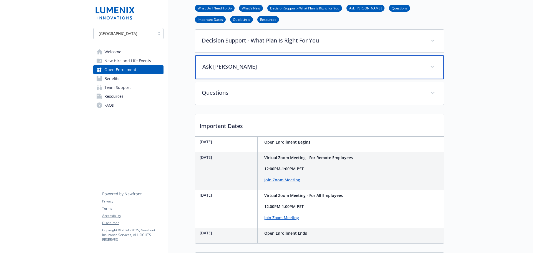
click at [277, 71] on p "Ask [PERSON_NAME]" at bounding box center [312, 66] width 221 height 8
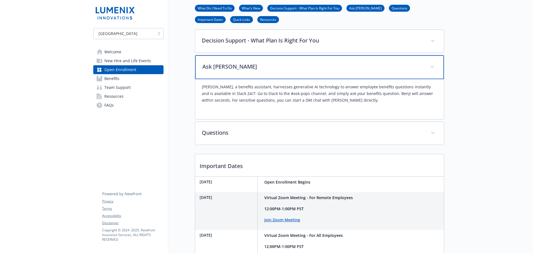
drag, startPoint x: 277, startPoint y: 85, endPoint x: 275, endPoint y: 82, distance: 3.3
click at [275, 71] on p "Ask [PERSON_NAME]" at bounding box center [312, 66] width 221 height 8
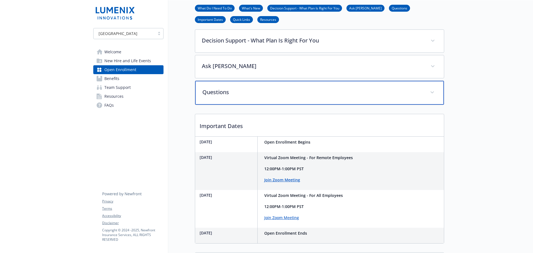
click at [270, 96] on p "Questions" at bounding box center [312, 92] width 221 height 8
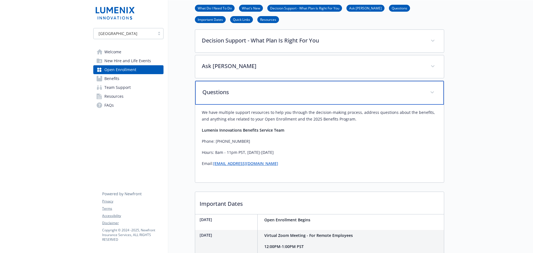
click at [270, 96] on p "Questions" at bounding box center [312, 92] width 221 height 8
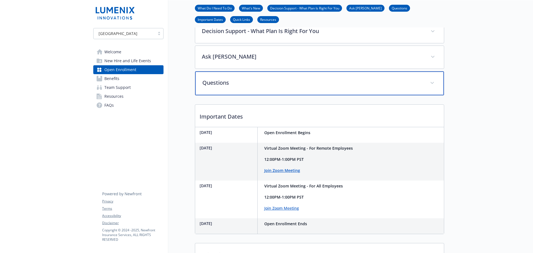
scroll to position [324, 0]
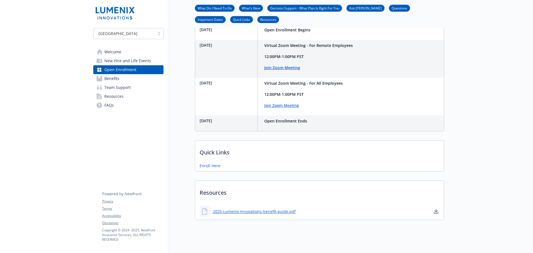
drag, startPoint x: 321, startPoint y: 0, endPoint x: 484, endPoint y: 97, distance: 189.1
